Goal: Learn about a topic

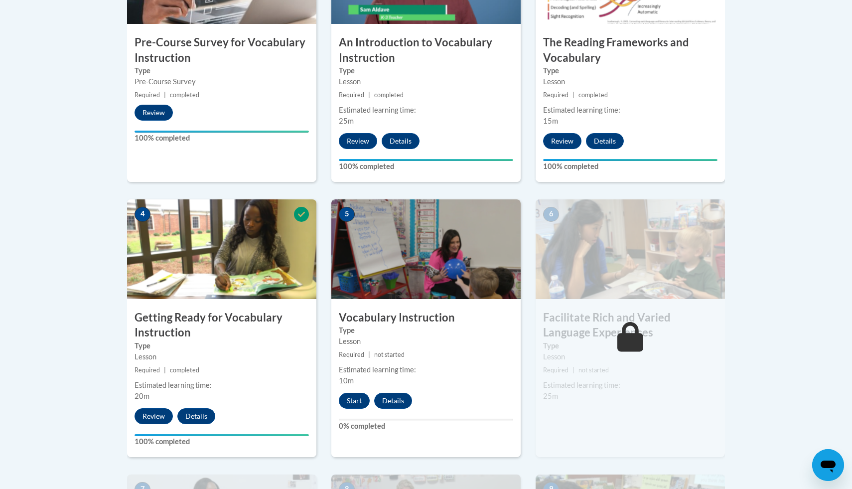
scroll to position [412, 0]
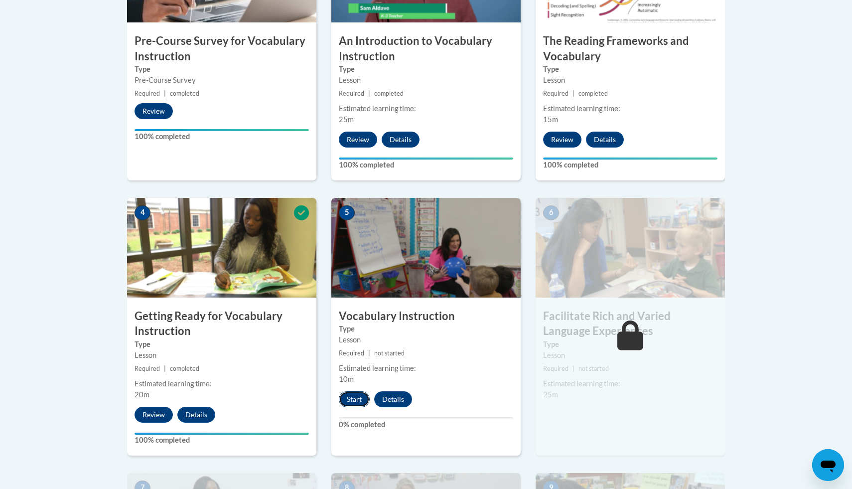
click at [349, 403] on button "Start" at bounding box center [354, 399] width 31 height 16
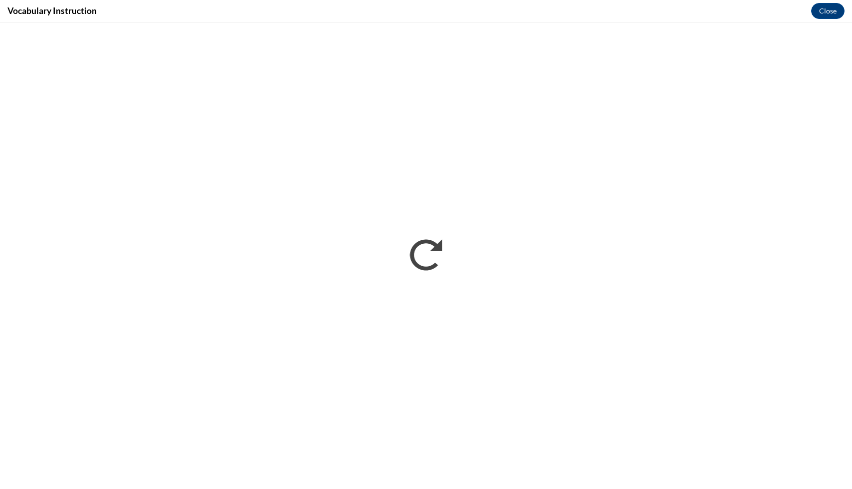
scroll to position [0, 0]
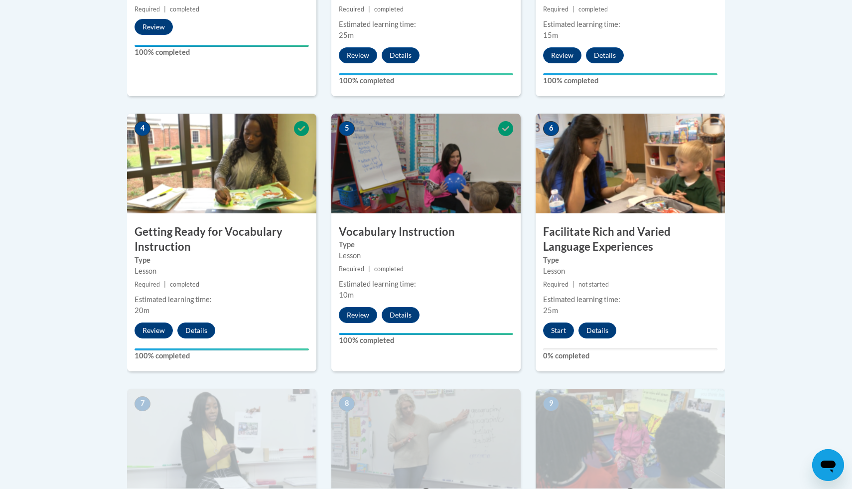
scroll to position [497, 0]
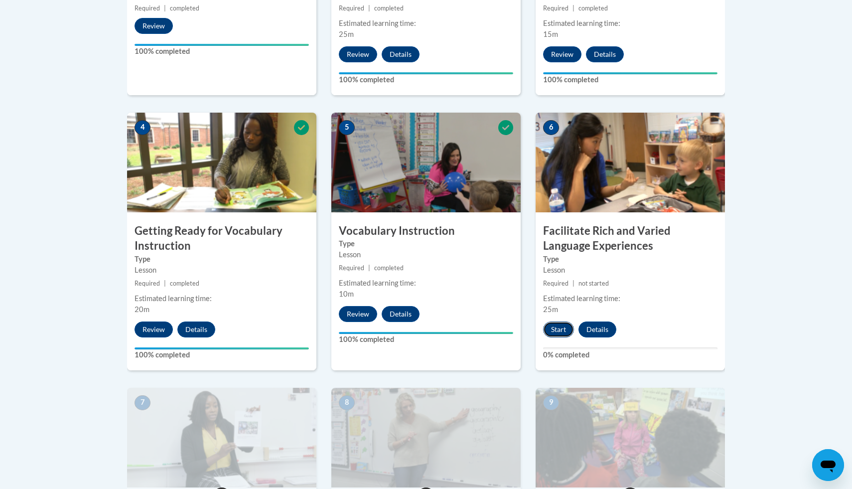
click at [557, 327] on button "Start" at bounding box center [558, 329] width 31 height 16
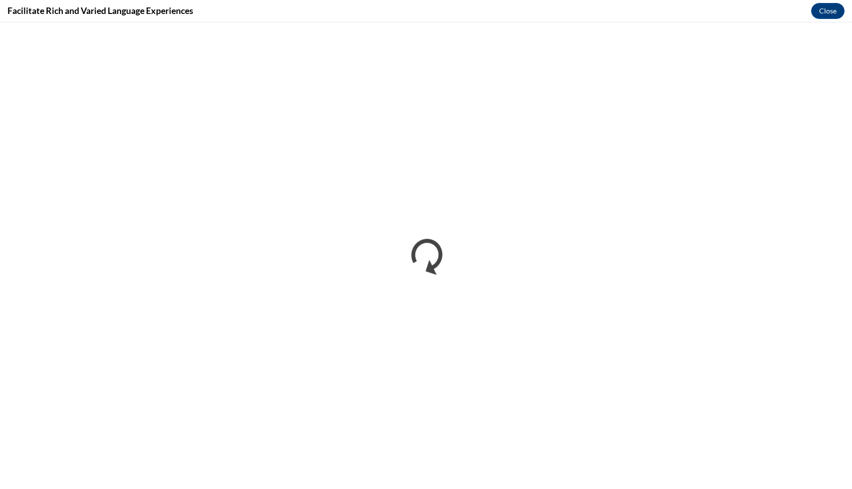
scroll to position [0, 0]
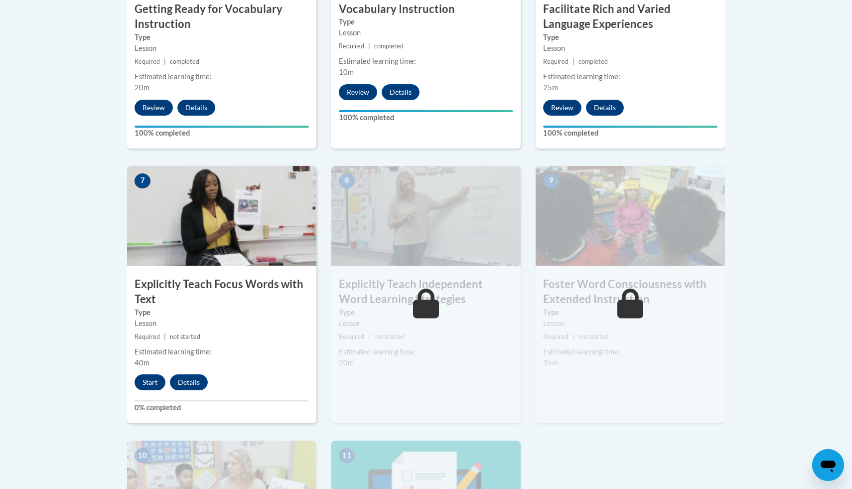
scroll to position [718, 0]
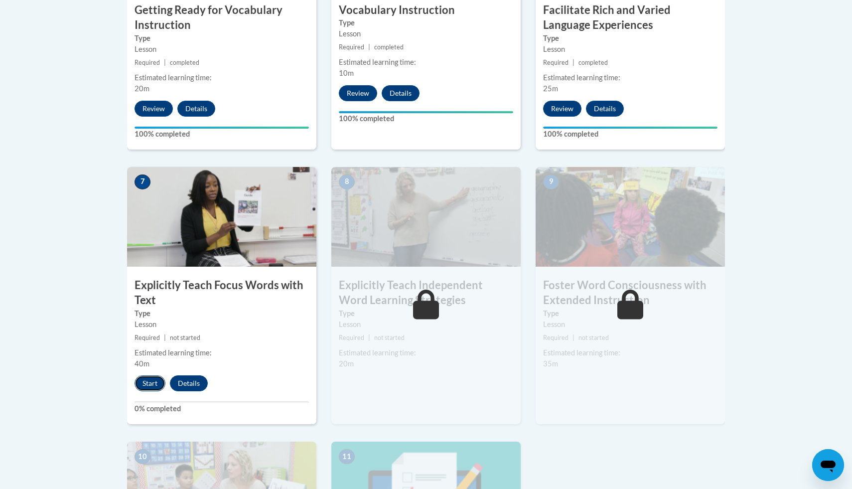
click at [150, 381] on button "Start" at bounding box center [149, 383] width 31 height 16
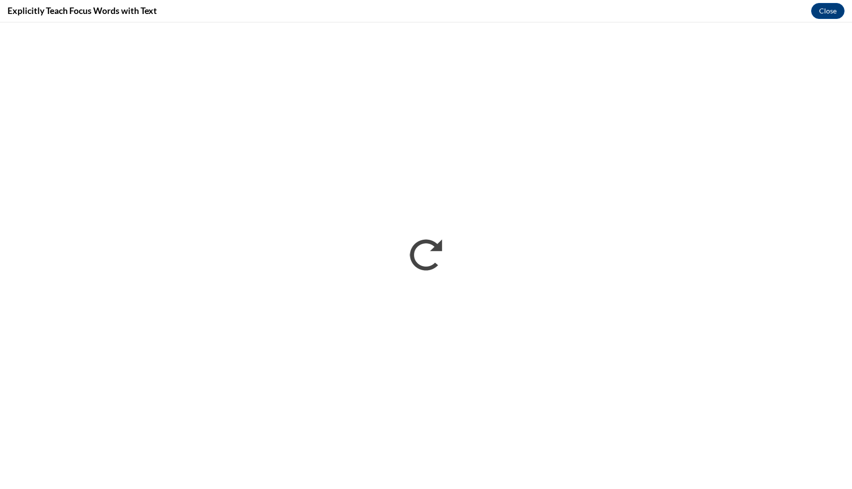
scroll to position [0, 0]
